Goal: Information Seeking & Learning: Learn about a topic

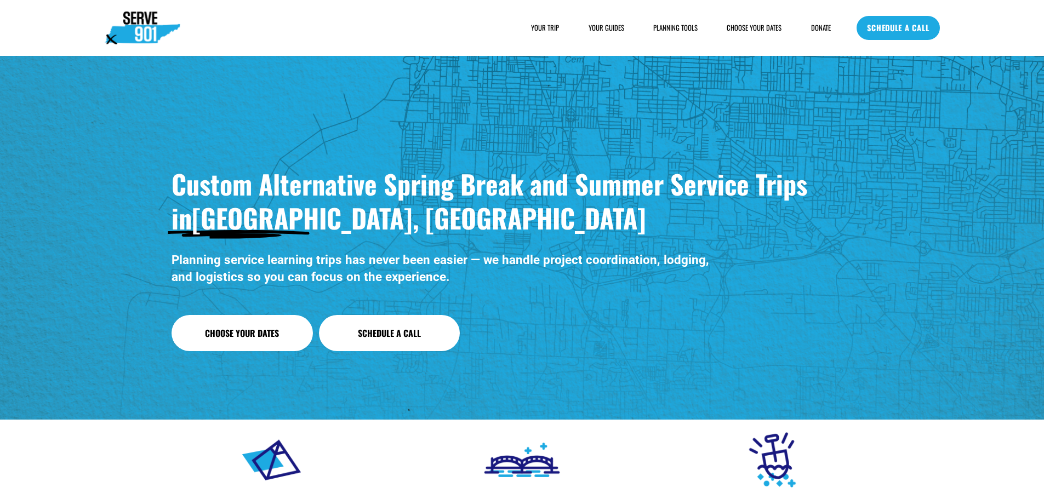
click at [0, 0] on div "SAMPLE SCHEDULE" at bounding box center [0, 0] width 0 height 0
click at [673, 27] on span "PLANNING TOOLS" at bounding box center [676, 28] width 44 height 10
click at [0, 0] on span "SAMPLE SCHEDULE" at bounding box center [0, 0] width 0 height 0
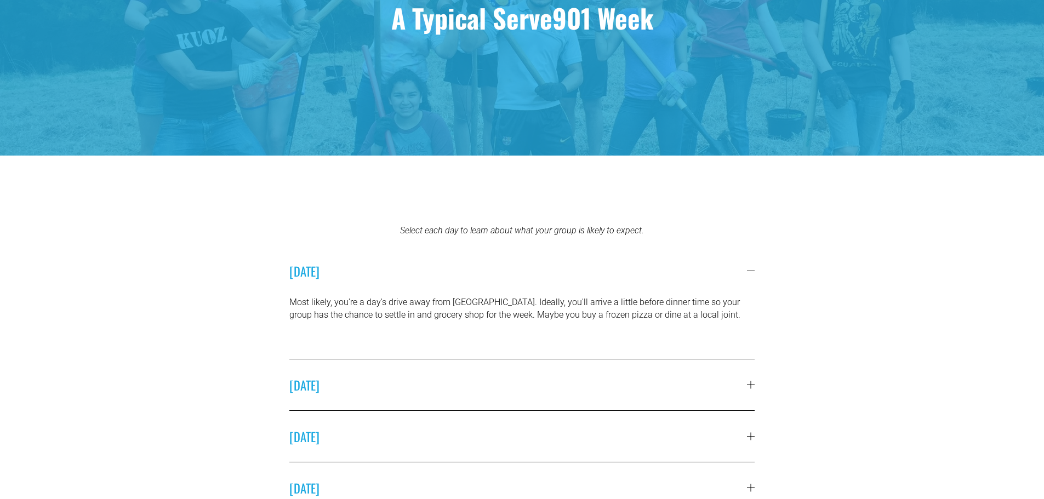
scroll to position [274, 0]
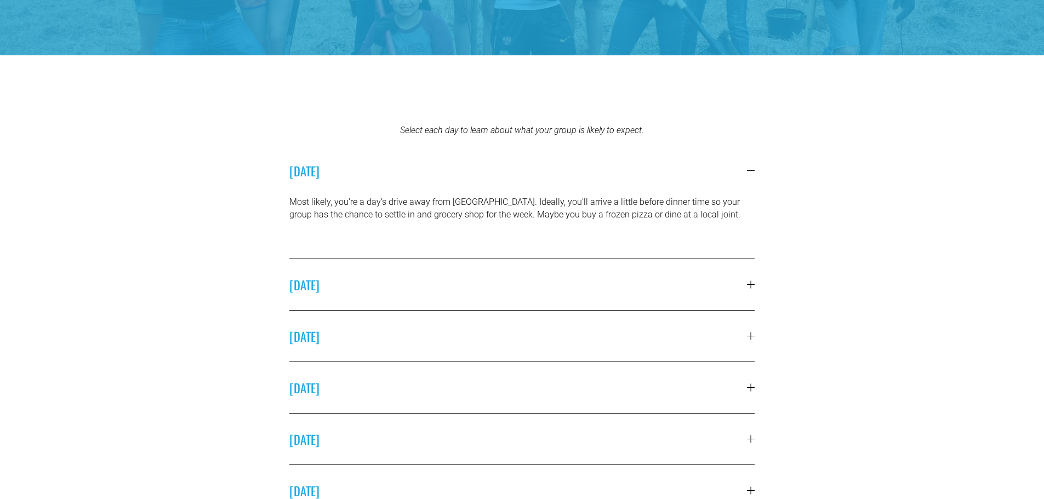
click at [750, 280] on button "[DATE]" at bounding box center [522, 284] width 466 height 51
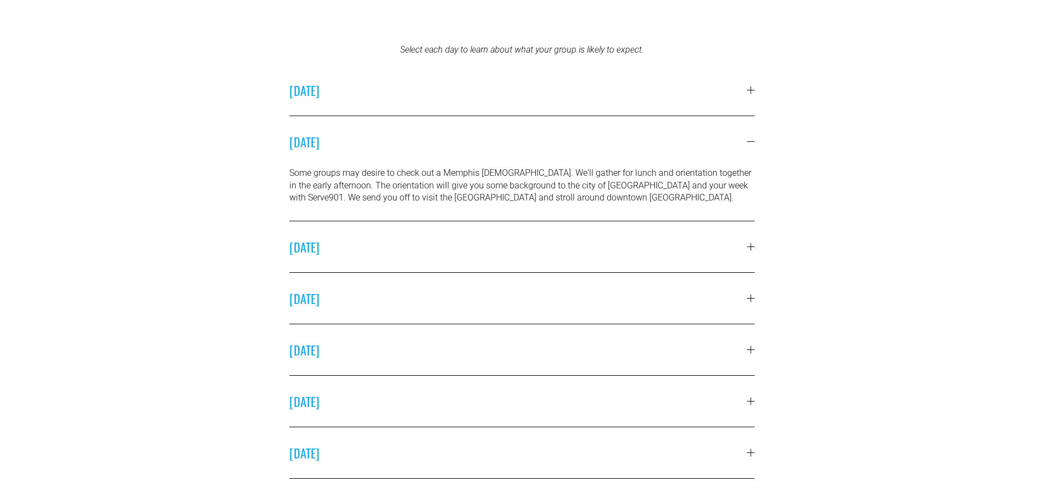
scroll to position [384, 0]
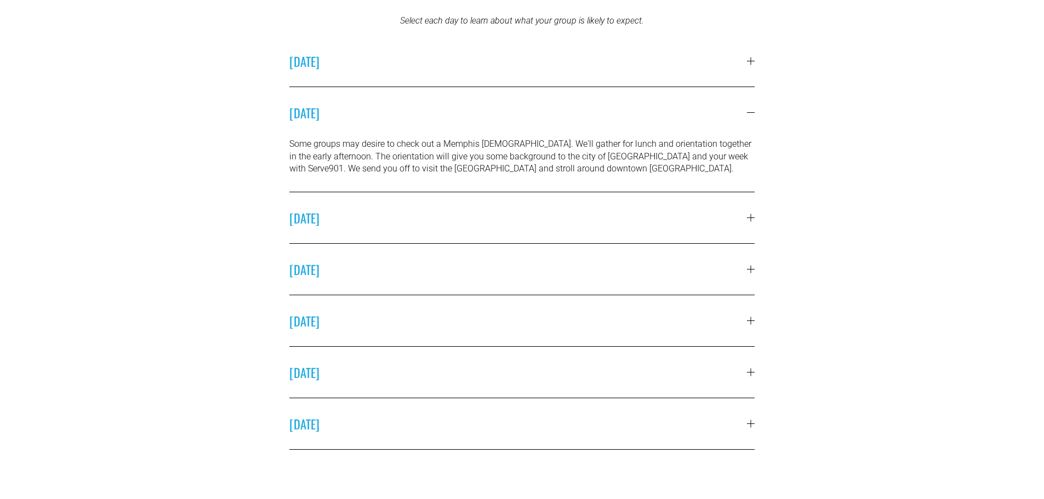
click at [755, 220] on div at bounding box center [751, 218] width 8 height 8
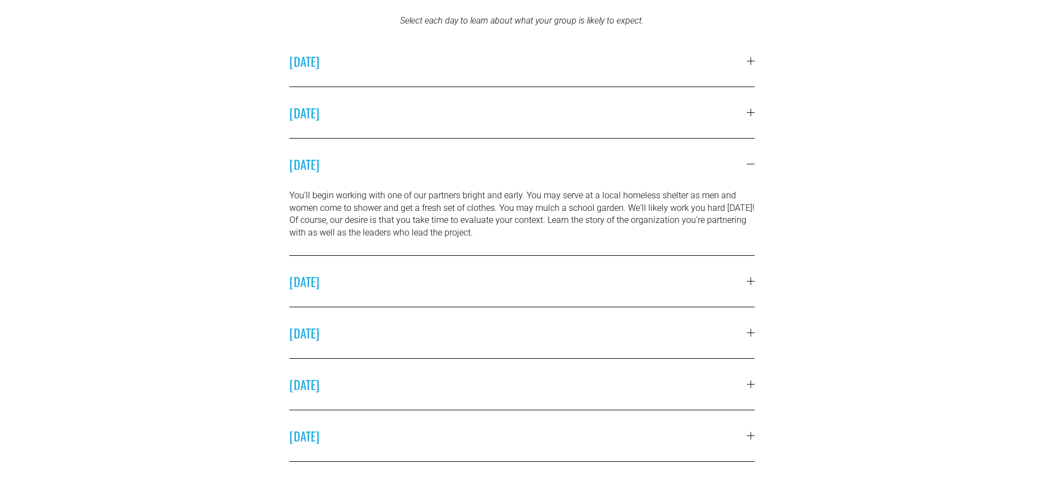
click at [752, 281] on div at bounding box center [751, 282] width 8 height 8
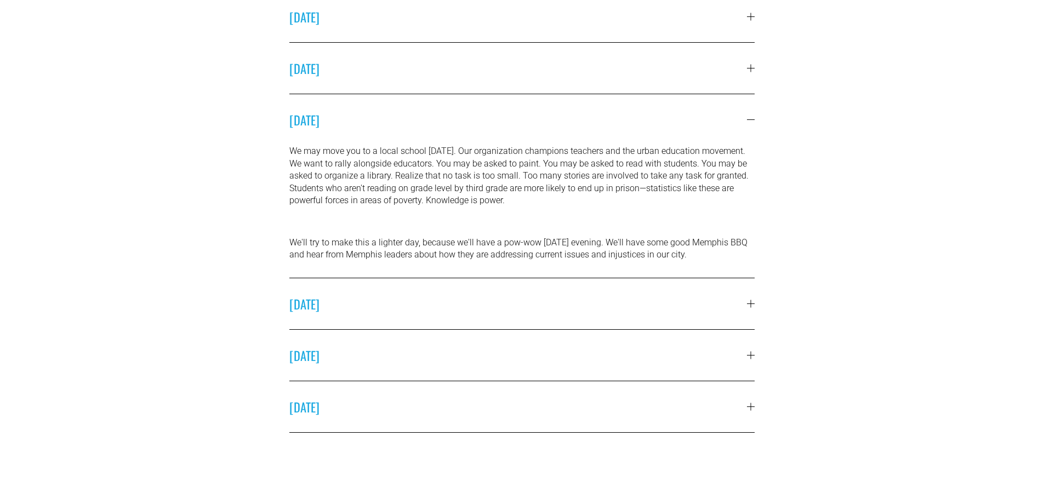
scroll to position [493, 0]
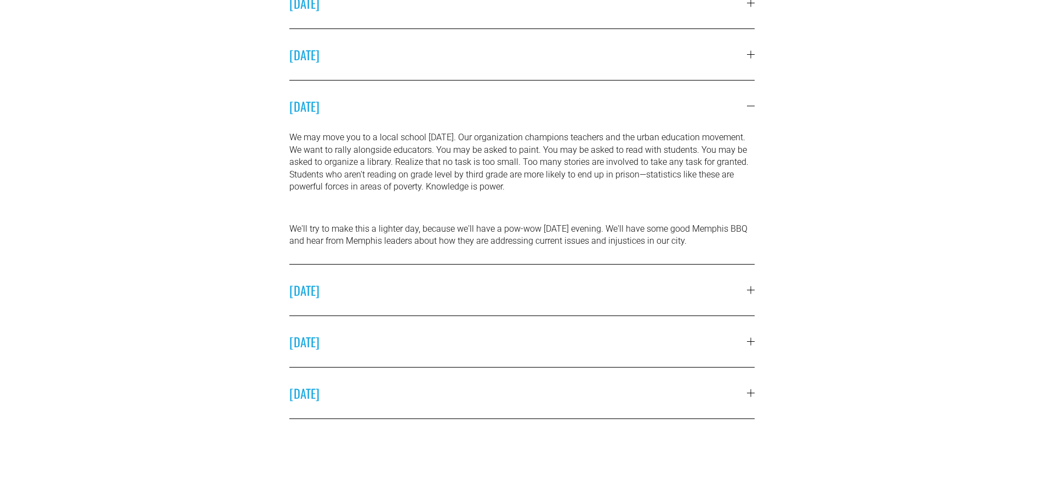
click at [748, 289] on div at bounding box center [751, 290] width 8 height 8
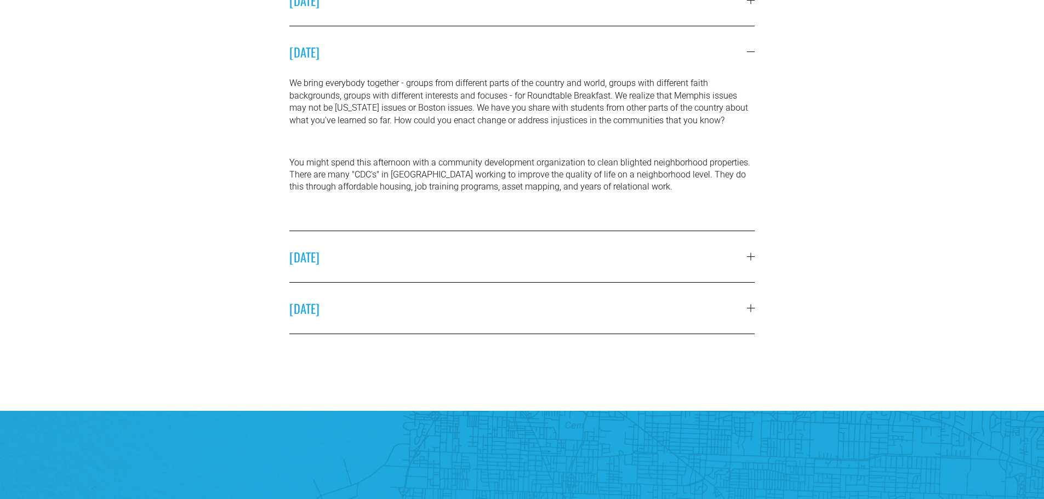
scroll to position [603, 0]
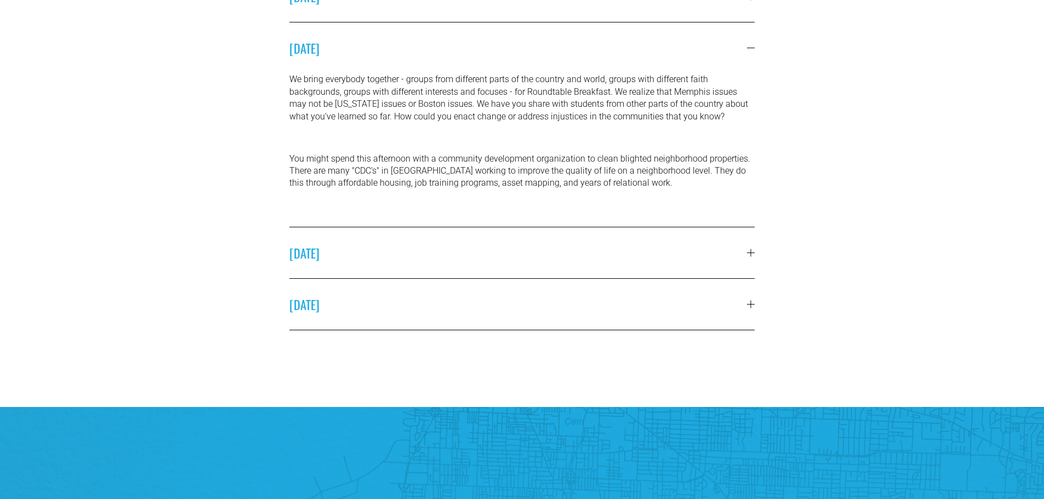
click at [749, 255] on div at bounding box center [751, 253] width 8 height 8
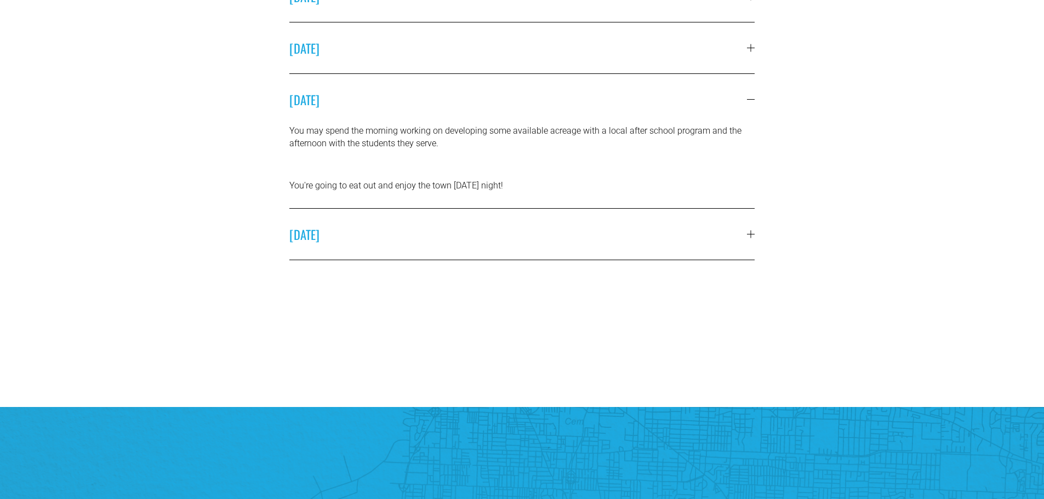
click at [752, 233] on div at bounding box center [751, 235] width 8 height 8
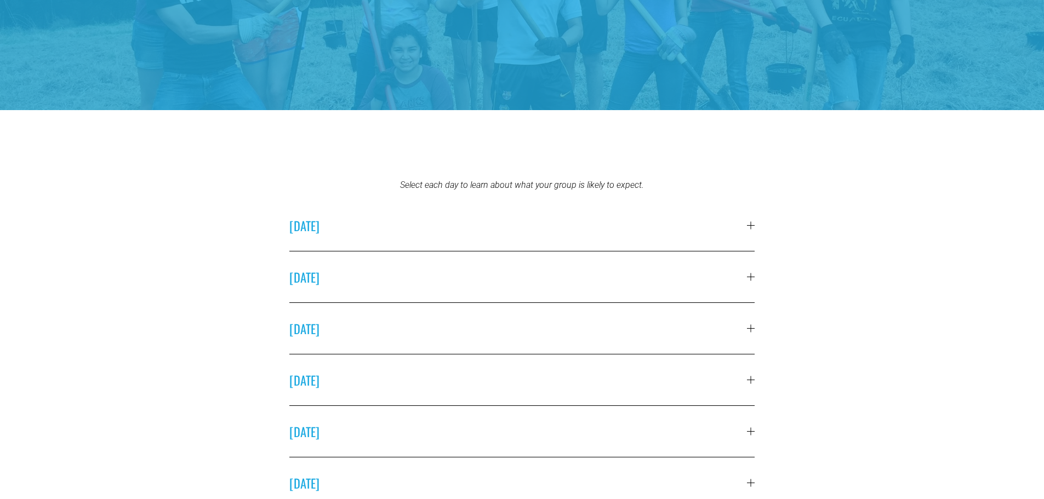
scroll to position [0, 0]
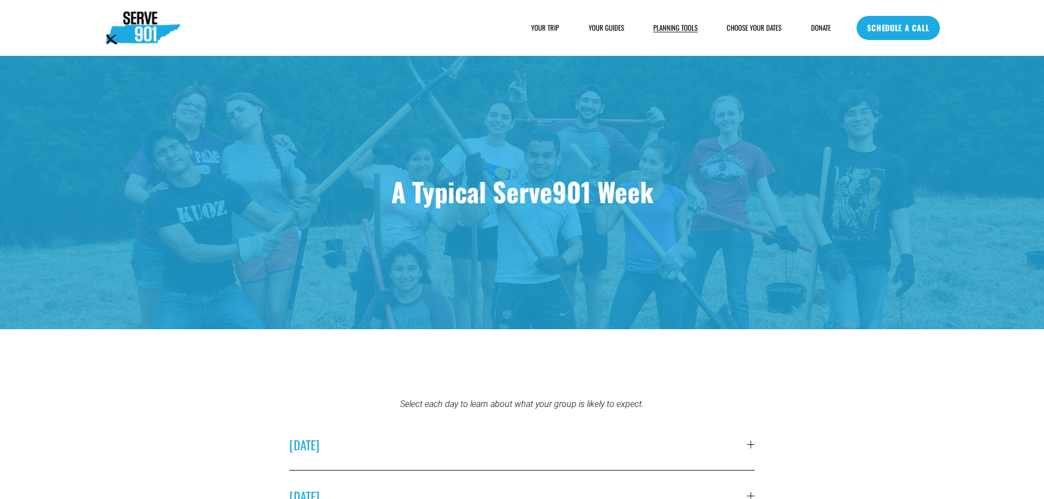
click at [751, 28] on link "CHOOSE YOUR DATES" at bounding box center [754, 27] width 55 height 11
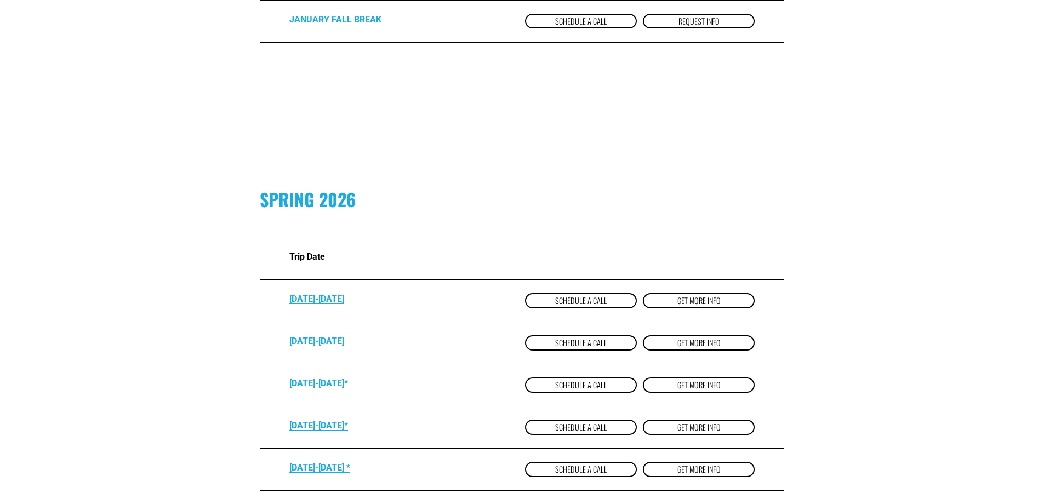
scroll to position [603, 0]
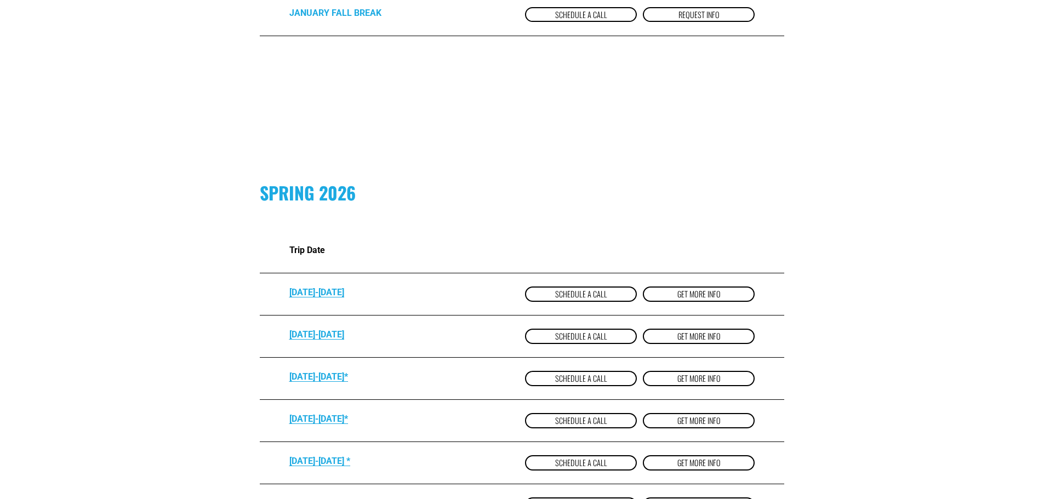
click at [702, 335] on link "get more Info" at bounding box center [699, 336] width 112 height 15
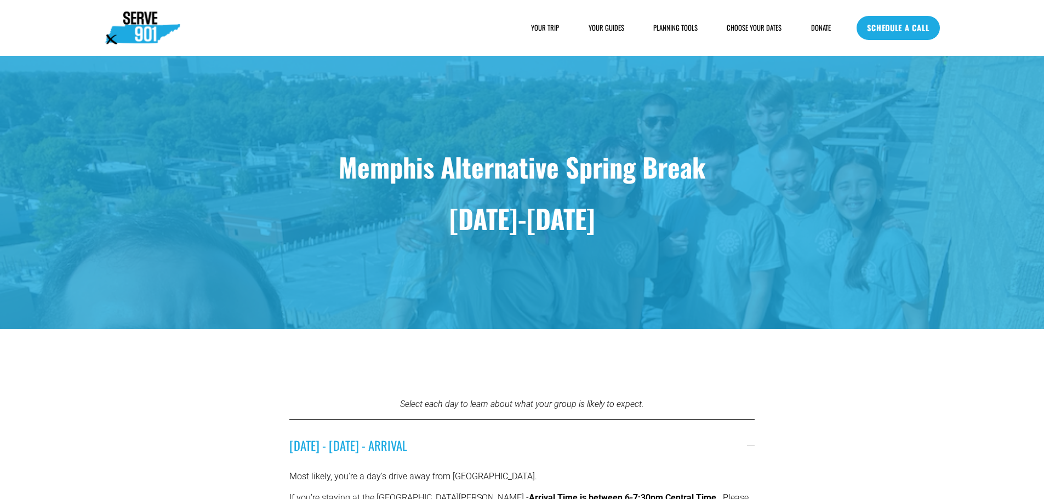
click at [143, 27] on img at bounding box center [143, 28] width 76 height 33
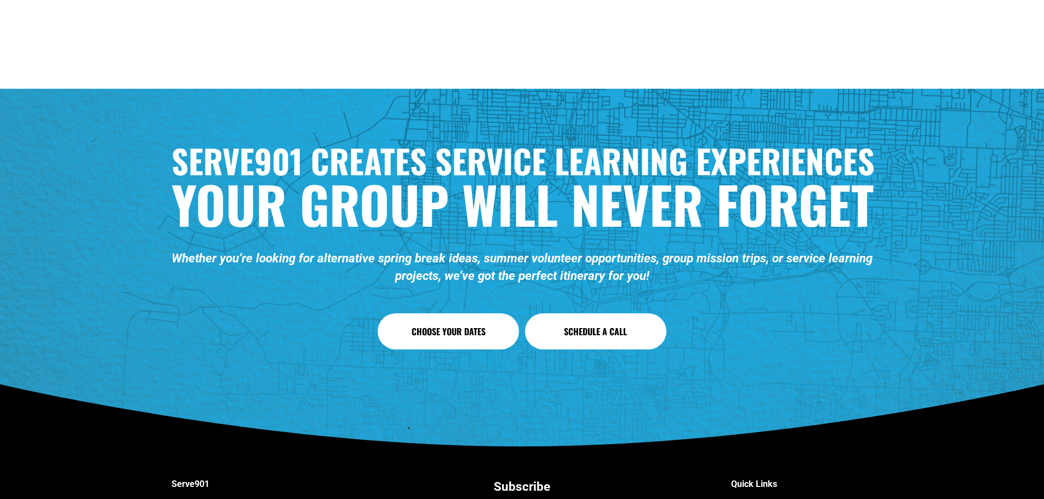
scroll to position [4934, 0]
